Goal: Find specific fact: Find specific fact

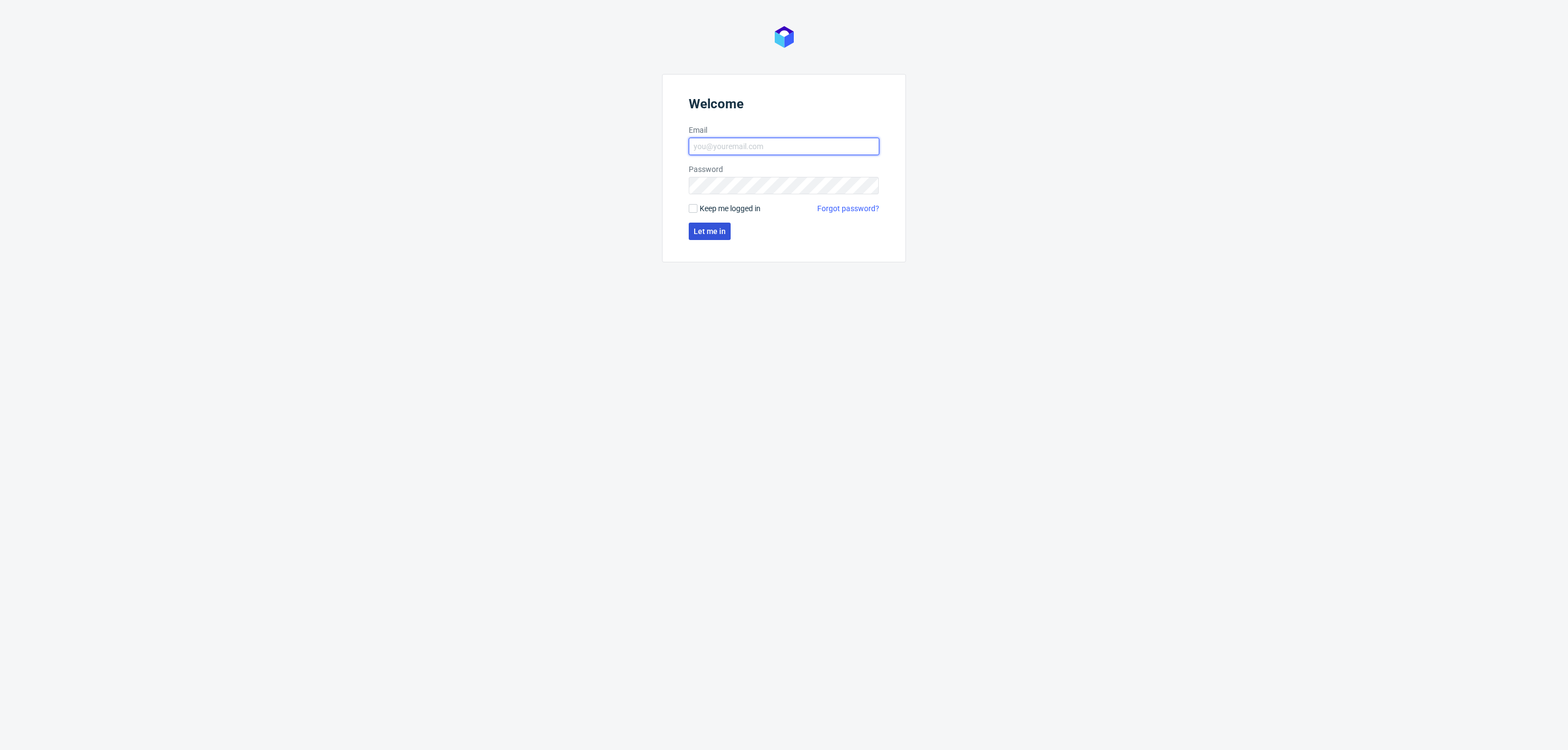
type input "[EMAIL_ADDRESS][DOMAIN_NAME]"
click at [702, 229] on span "Let me in" at bounding box center [710, 232] width 32 height 7
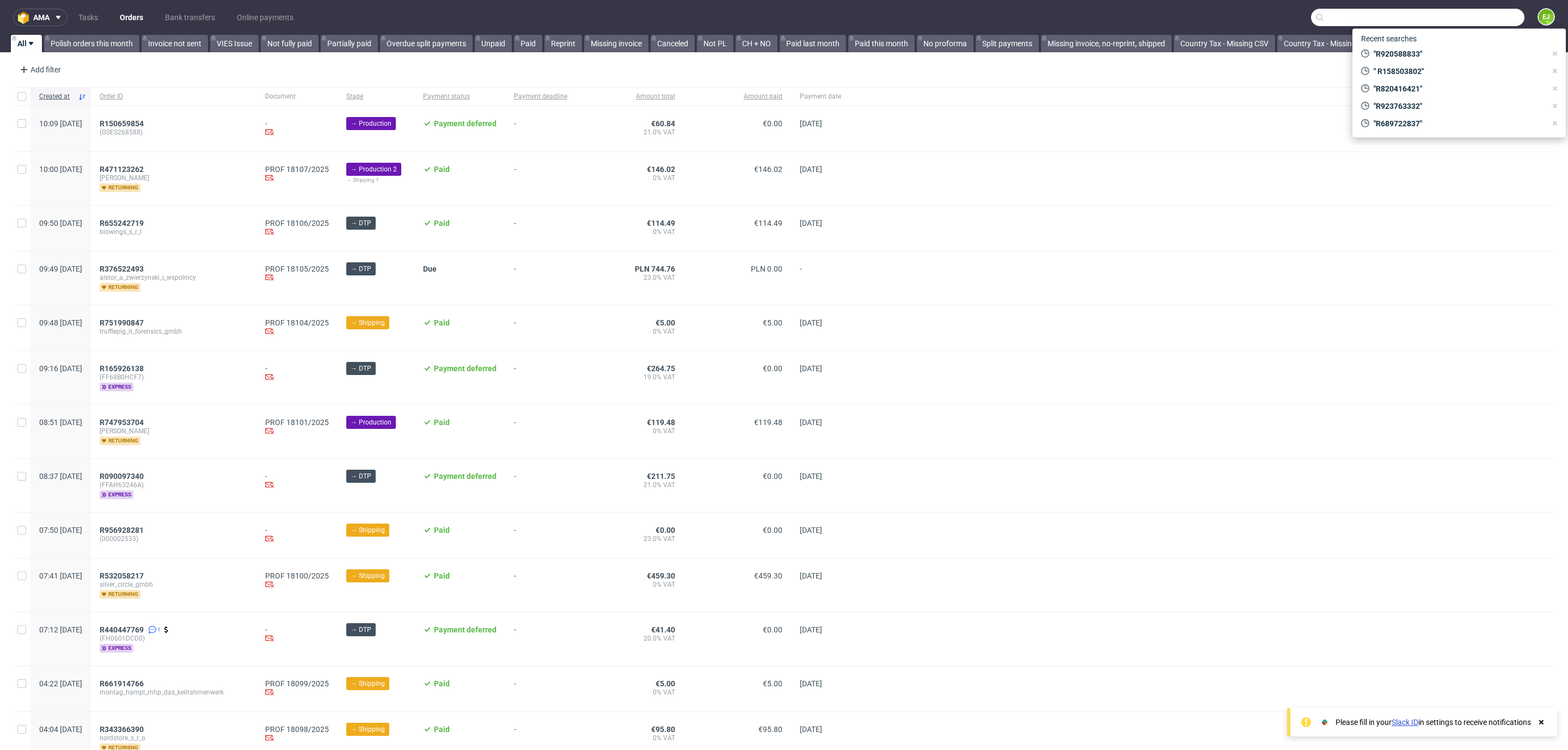
click at [1455, 13] on input "text" at bounding box center [1418, 17] width 213 height 18
paste input "[PERSON_NAME]"
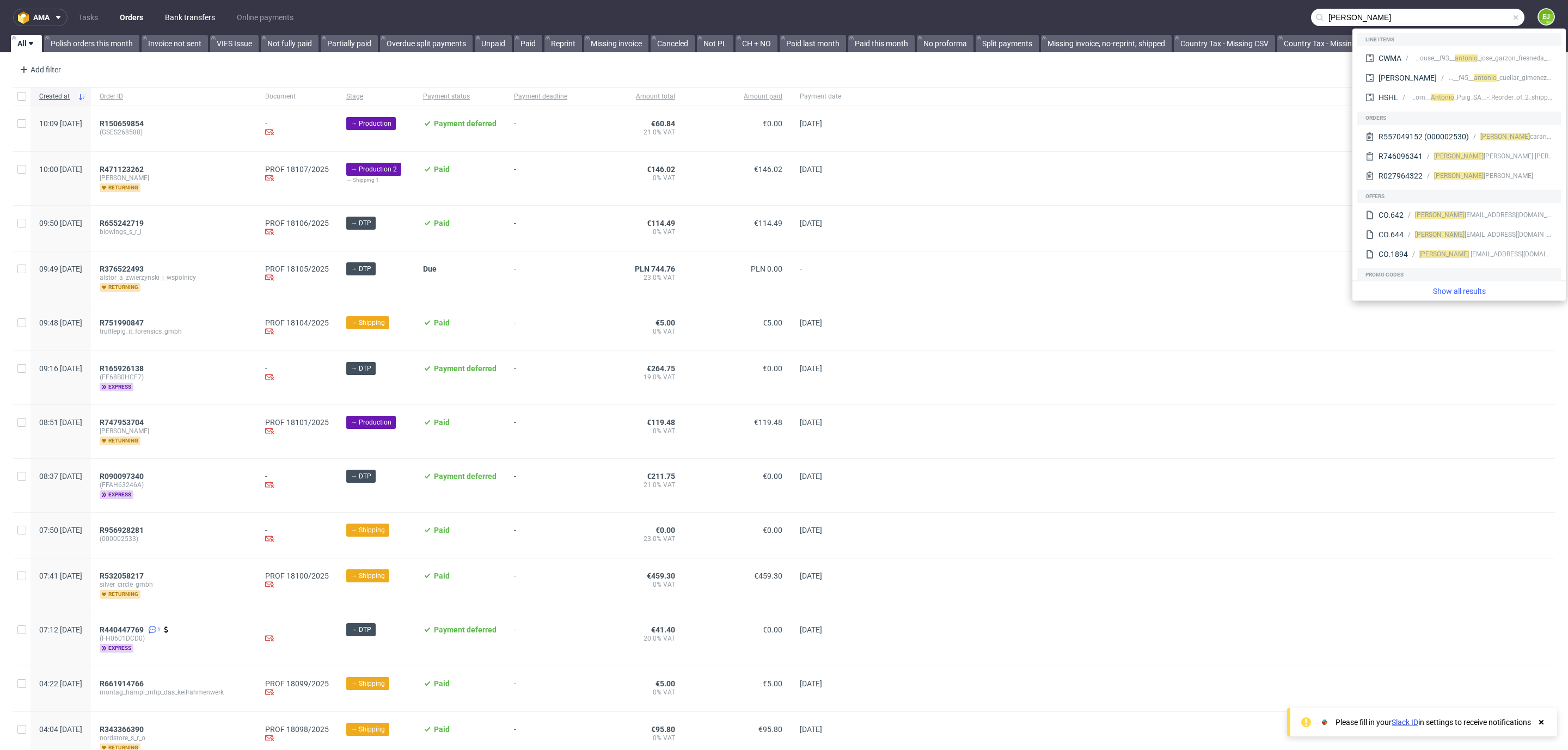
type input "[PERSON_NAME]"
click at [188, 23] on link "Bank transfers" at bounding box center [190, 17] width 63 height 18
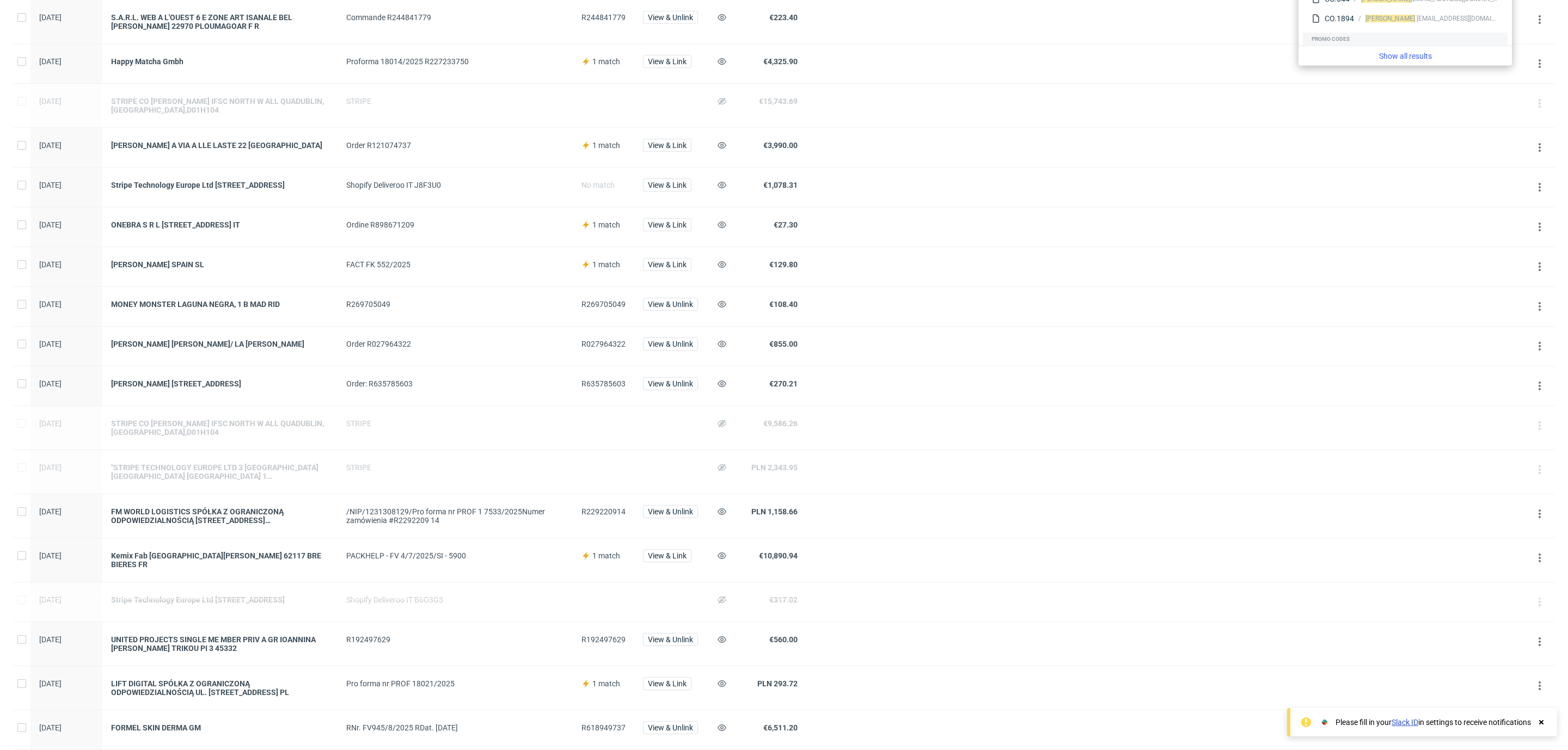
scroll to position [235, 0]
click at [246, 347] on div "[PERSON_NAME] [PERSON_NAME]/ LA [PERSON_NAME]" at bounding box center [220, 342] width 218 height 8
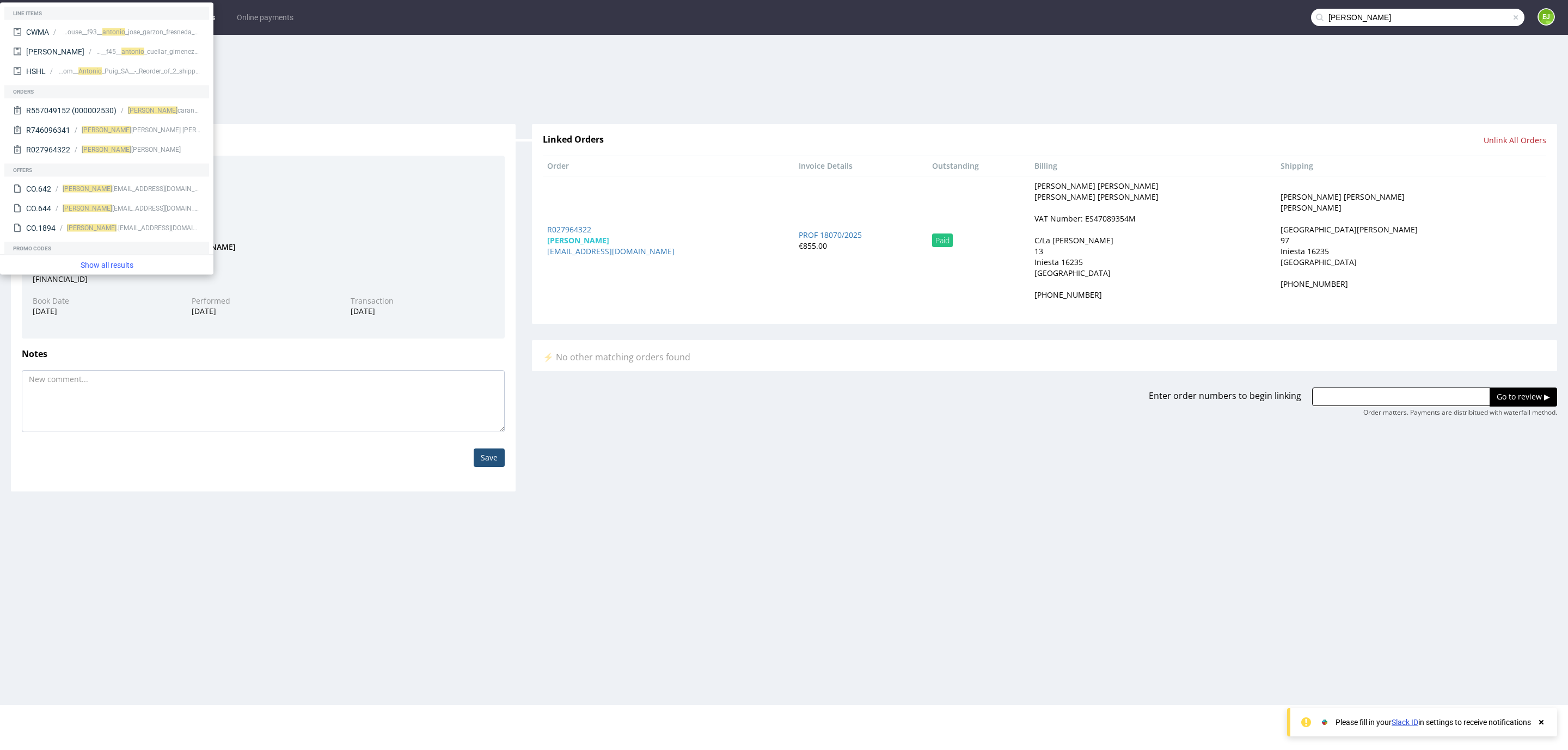
click at [1131, 216] on div "VAT Number: ES47089354M" at bounding box center [1085, 219] width 102 height 11
copy div "ES47089354M"
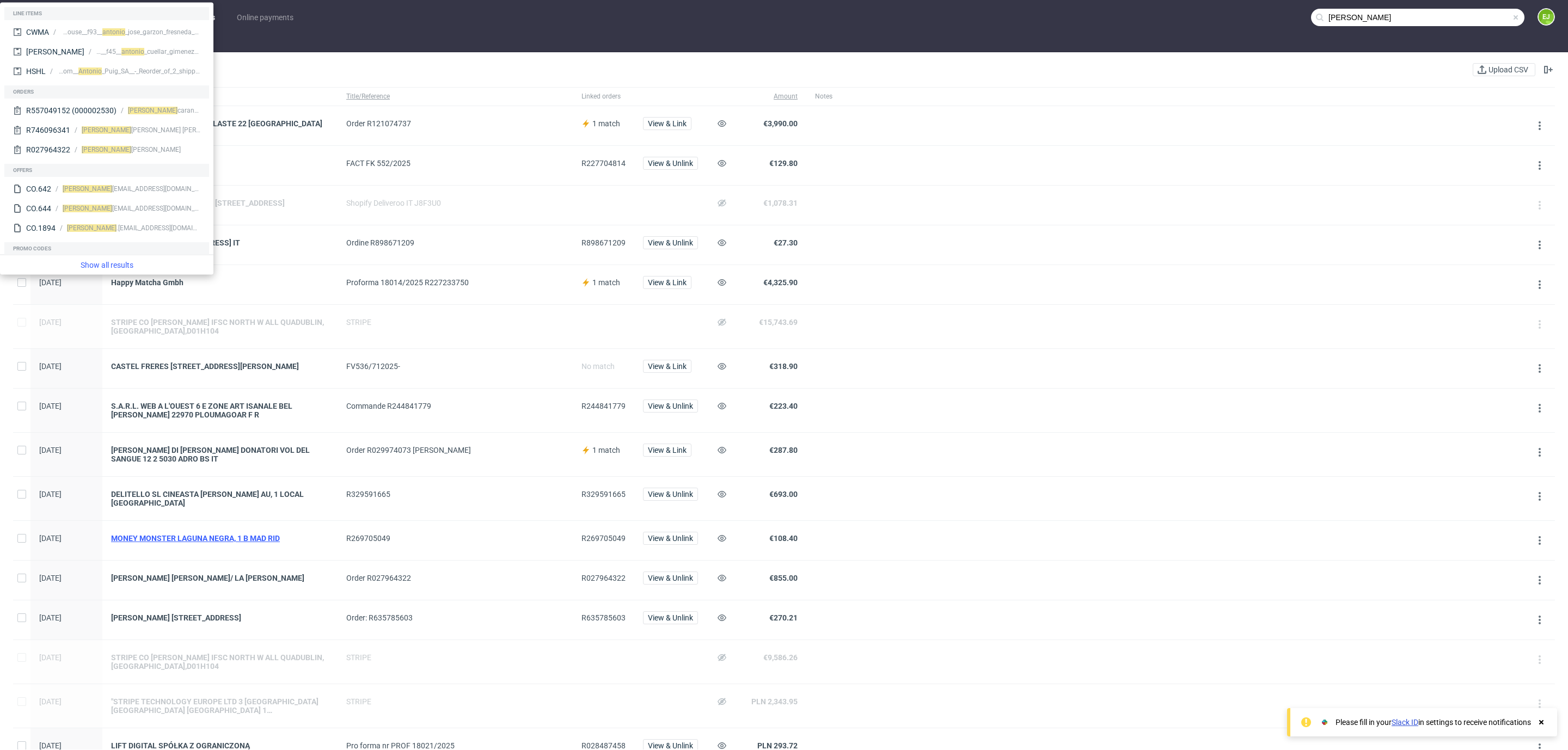
click at [172, 542] on div "MONEY MONSTER LAGUNA NEGRA, 1 B MAD RID" at bounding box center [220, 538] width 218 height 8
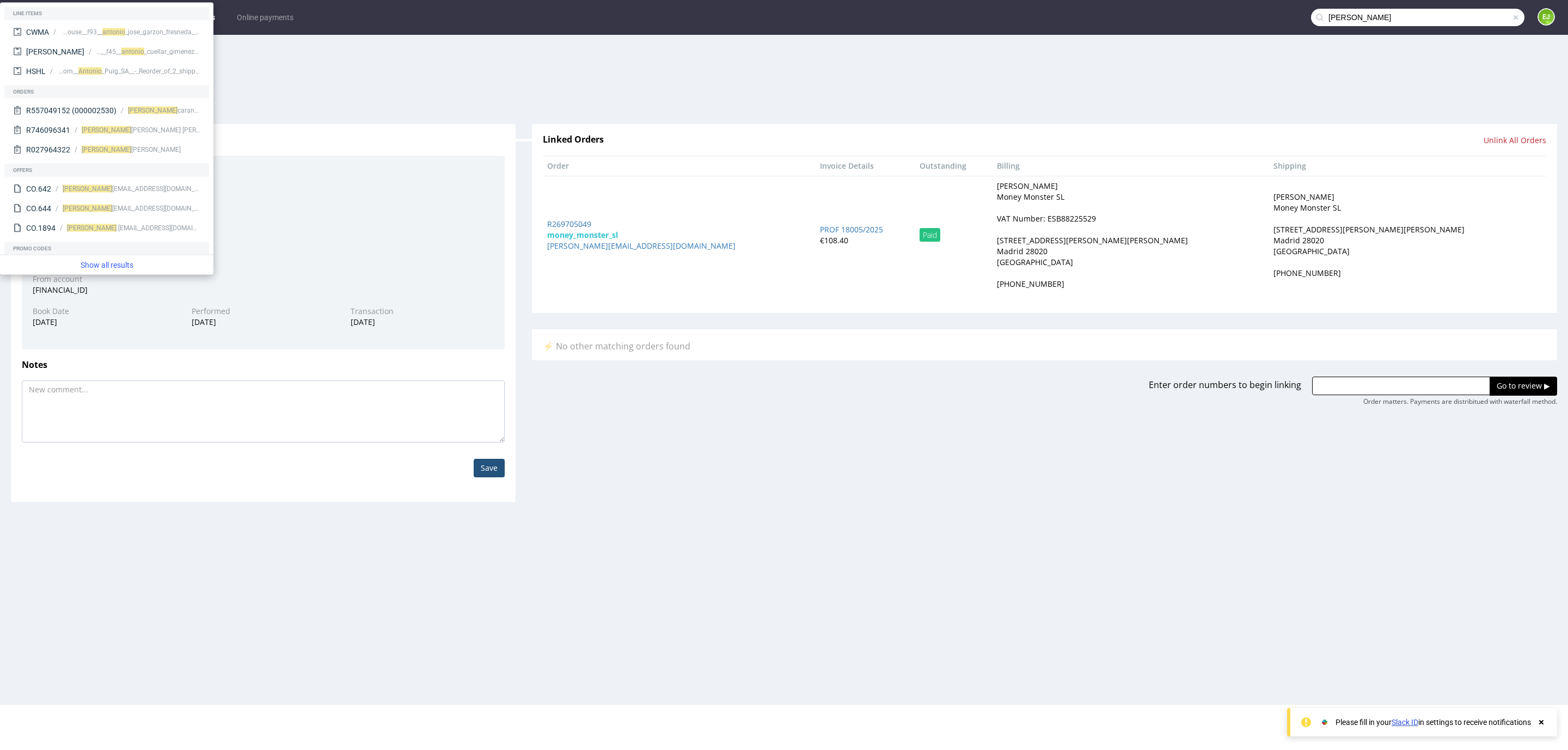
click at [1096, 220] on div "VAT Number: ESB88225529" at bounding box center [1046, 219] width 99 height 11
copy div "ESB88225529"
drag, startPoint x: 565, startPoint y: 231, endPoint x: 563, endPoint y: 224, distance: 7.3
click at [563, 224] on td "R269705049 money_monster_sl [PERSON_NAME][EMAIL_ADDRESS][DOMAIN_NAME]" at bounding box center [679, 235] width 273 height 118
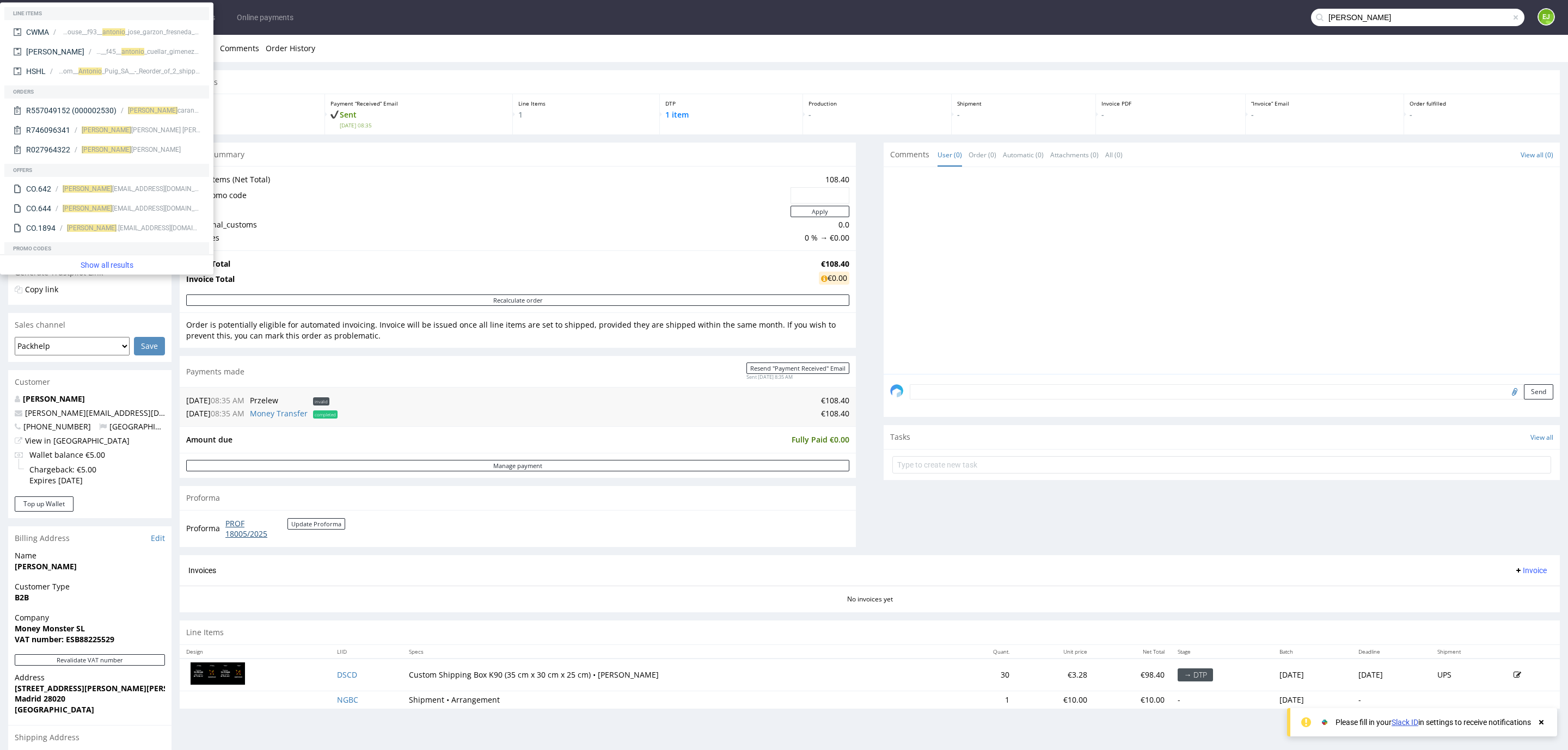
click at [252, 533] on link "PROF 18005/2025" at bounding box center [256, 529] width 62 height 21
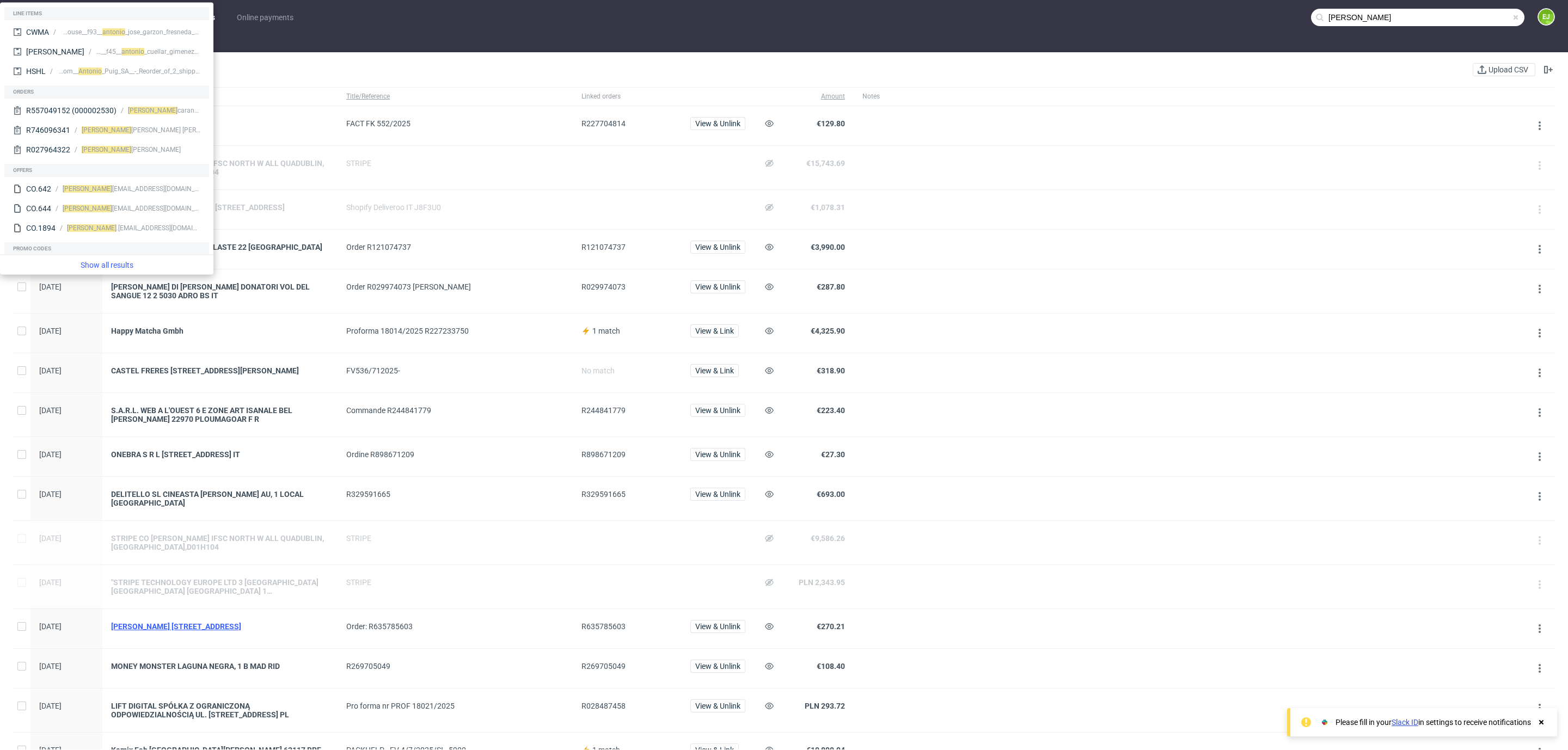
click at [250, 631] on div "[PERSON_NAME] [STREET_ADDRESS]" at bounding box center [220, 625] width 218 height 8
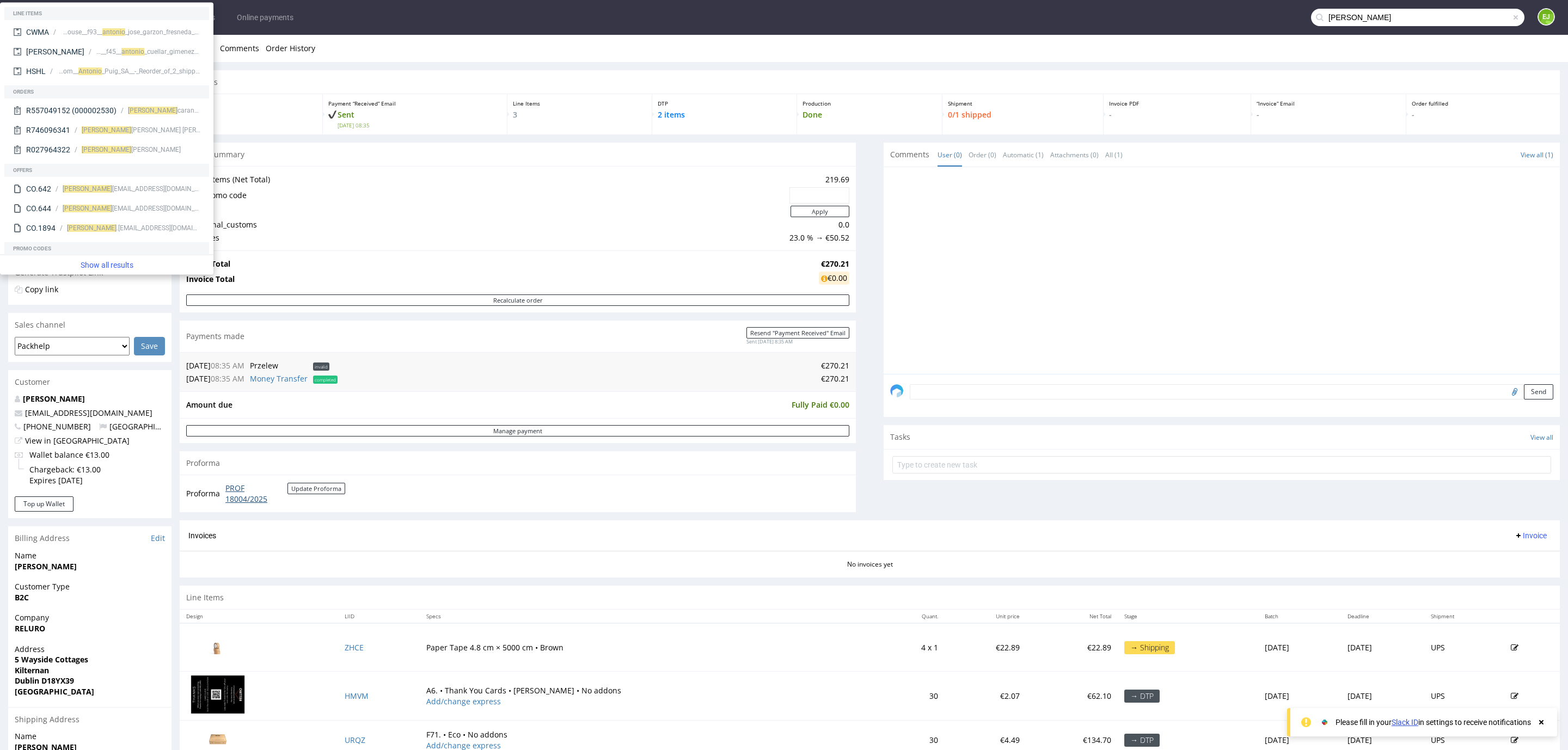
click at [235, 496] on link "PROF 18004/2025" at bounding box center [256, 493] width 62 height 21
click at [224, 20] on ul "Tasks Orders Bank transfers Online payments" at bounding box center [186, 17] width 237 height 18
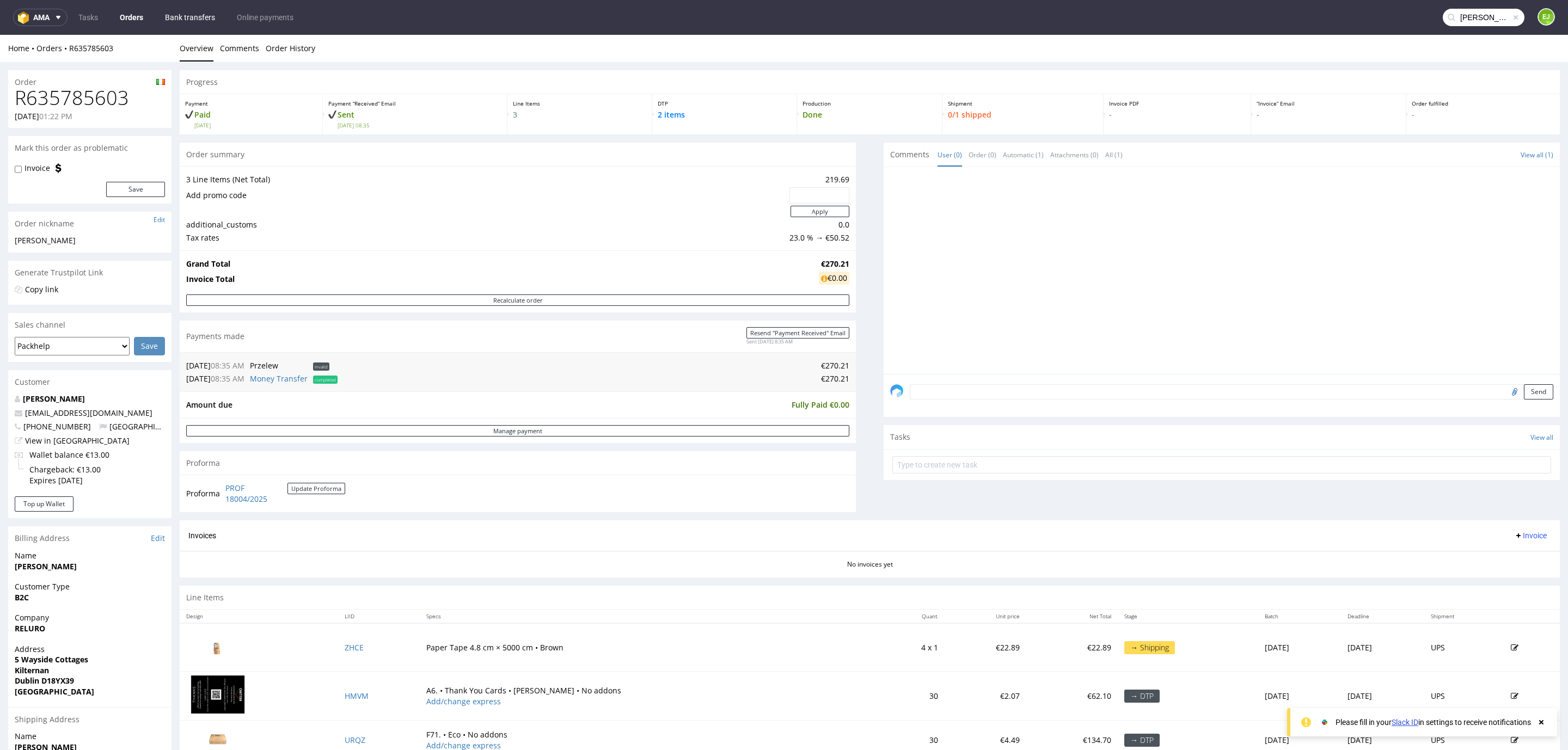
click at [203, 15] on link "Bank transfers" at bounding box center [190, 17] width 63 height 18
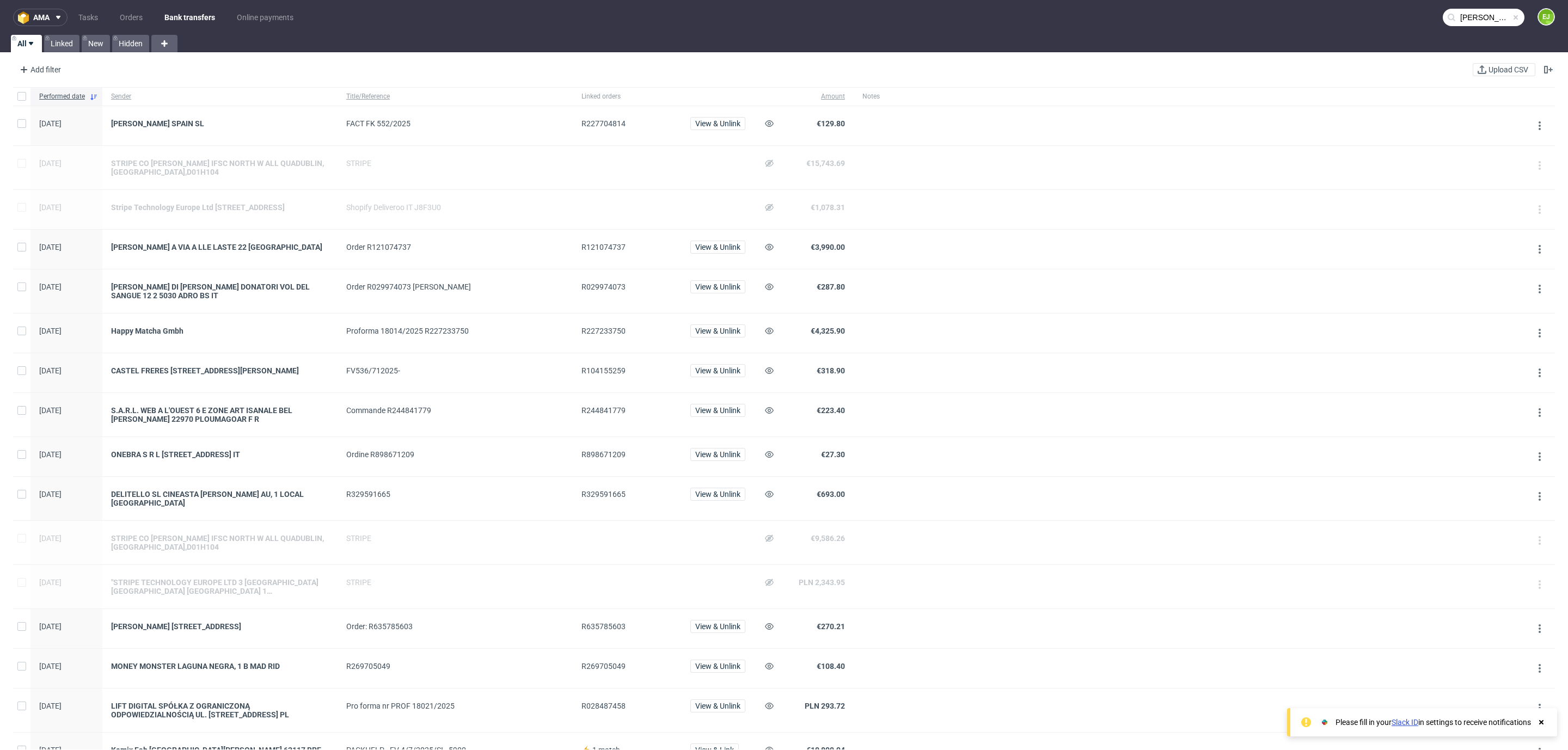
scroll to position [614, 0]
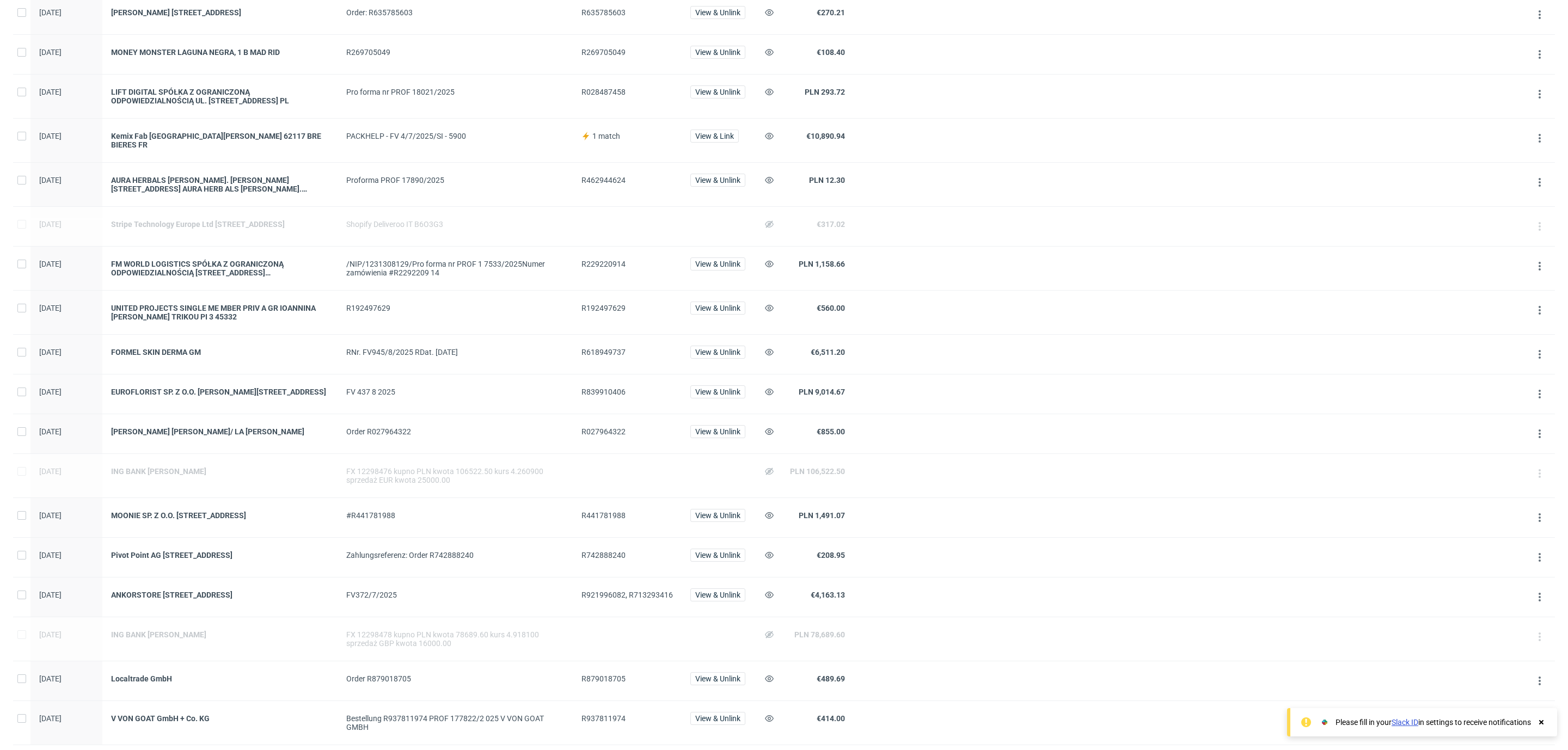
click at [619, 356] on span "R618949737" at bounding box center [604, 351] width 44 height 8
copy span "R618949737"
click at [250, 149] on div "Kemix Fab [GEOGRAPHIC_DATA][PERSON_NAME] 62117 BRE BIERES FR" at bounding box center [220, 140] width 218 height 18
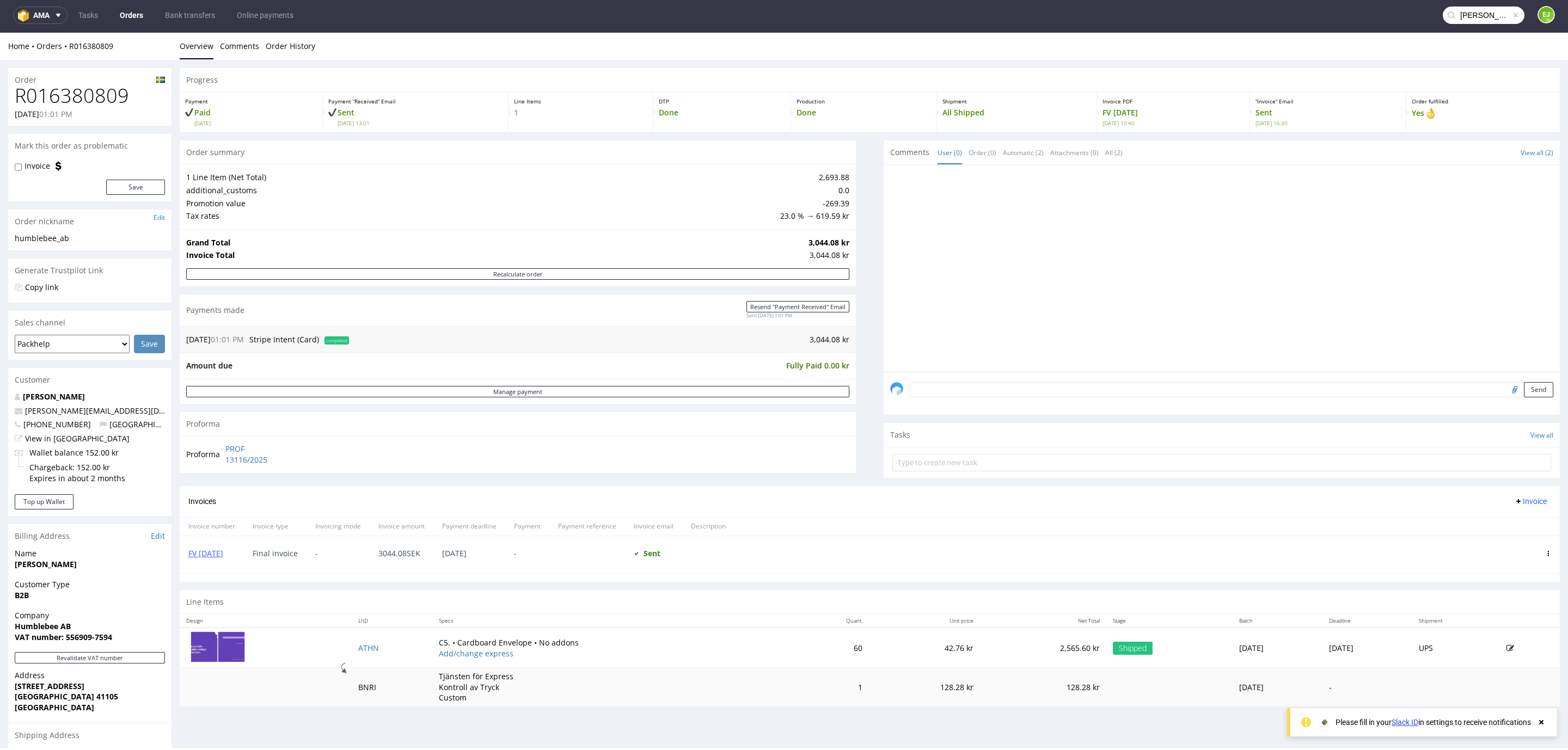
click at [47, 96] on h1 "R016380809" at bounding box center [90, 96] width 150 height 22
copy h1 "R016380809"
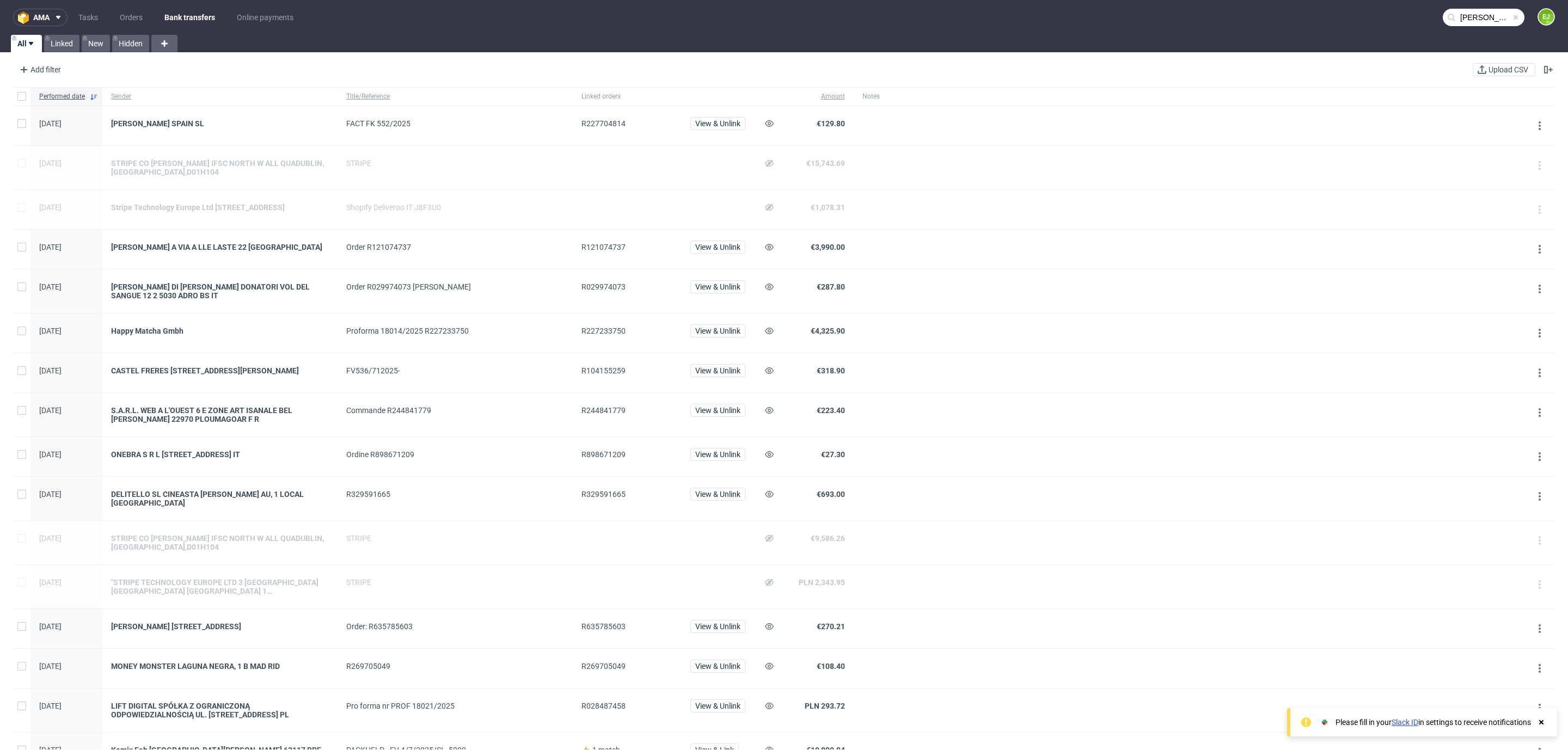
scroll to position [436, 0]
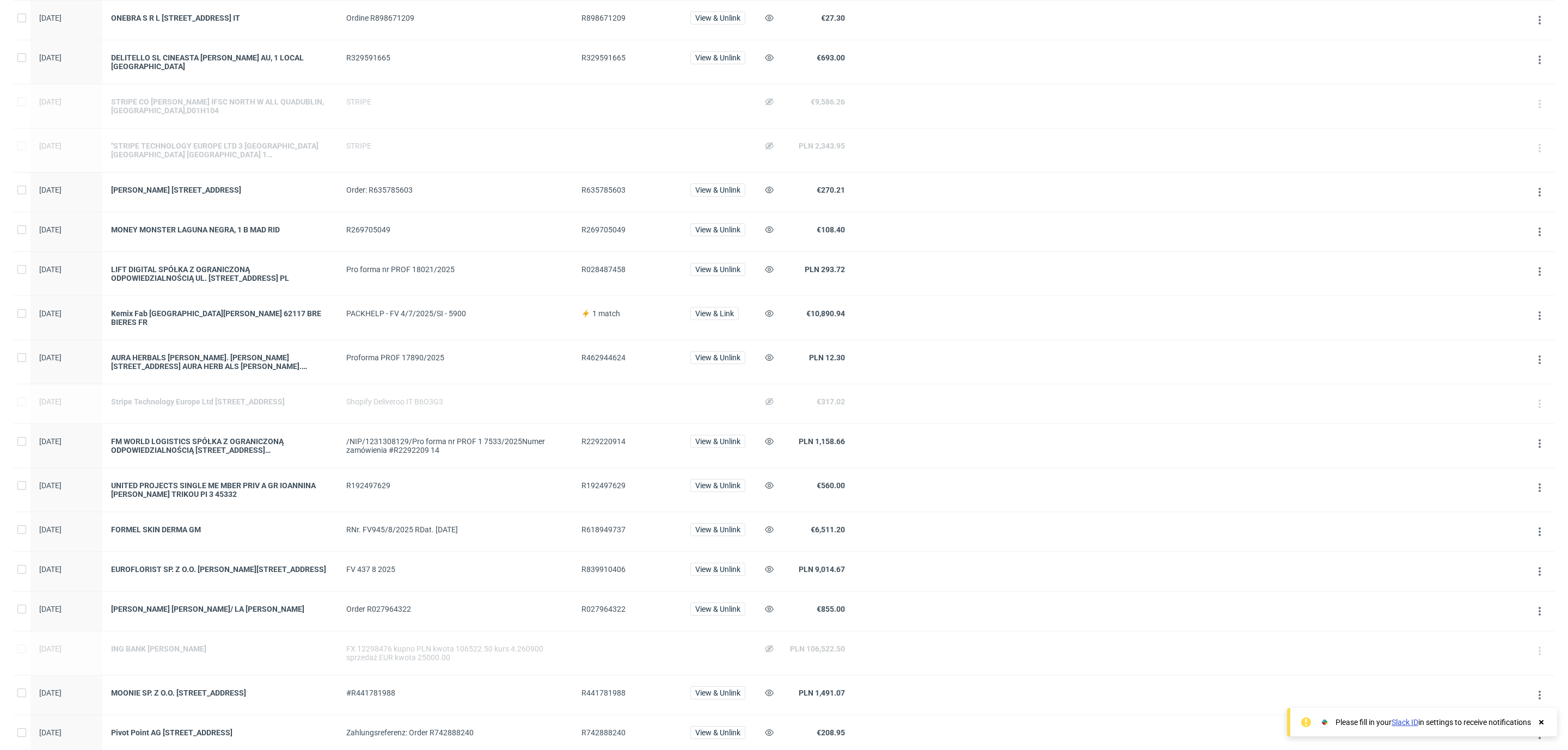
click at [592, 362] on span "R462944624" at bounding box center [604, 357] width 44 height 8
copy span "R462944624"
click at [609, 446] on span "R229220914" at bounding box center [604, 441] width 44 height 8
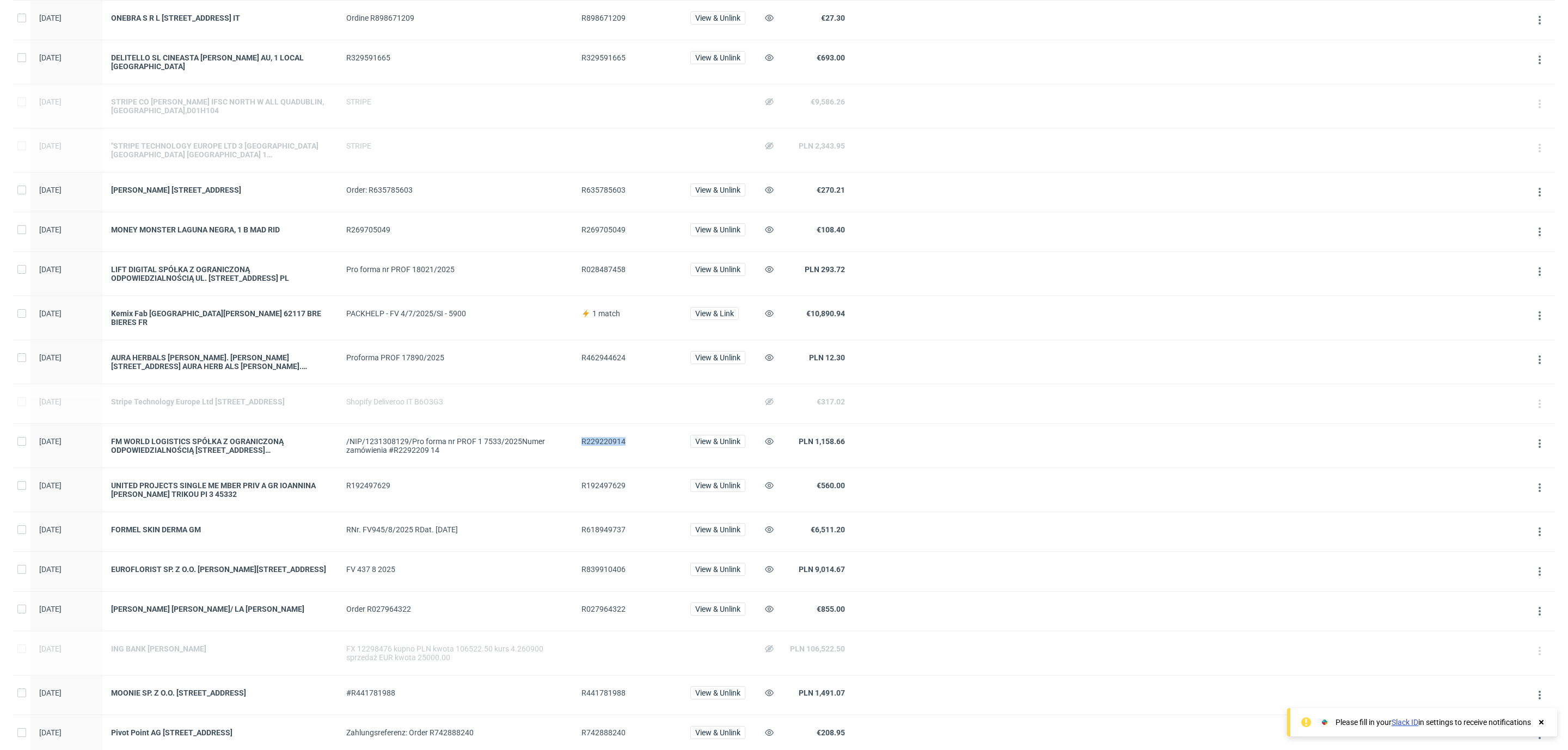
copy span "R229220914"
click at [608, 574] on span "R839910406" at bounding box center [604, 568] width 44 height 8
copy span "R839910406"
